Goal: Navigation & Orientation: Go to known website

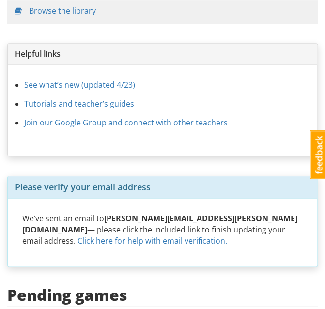
scroll to position [156, 0]
